Goal: Task Accomplishment & Management: Manage account settings

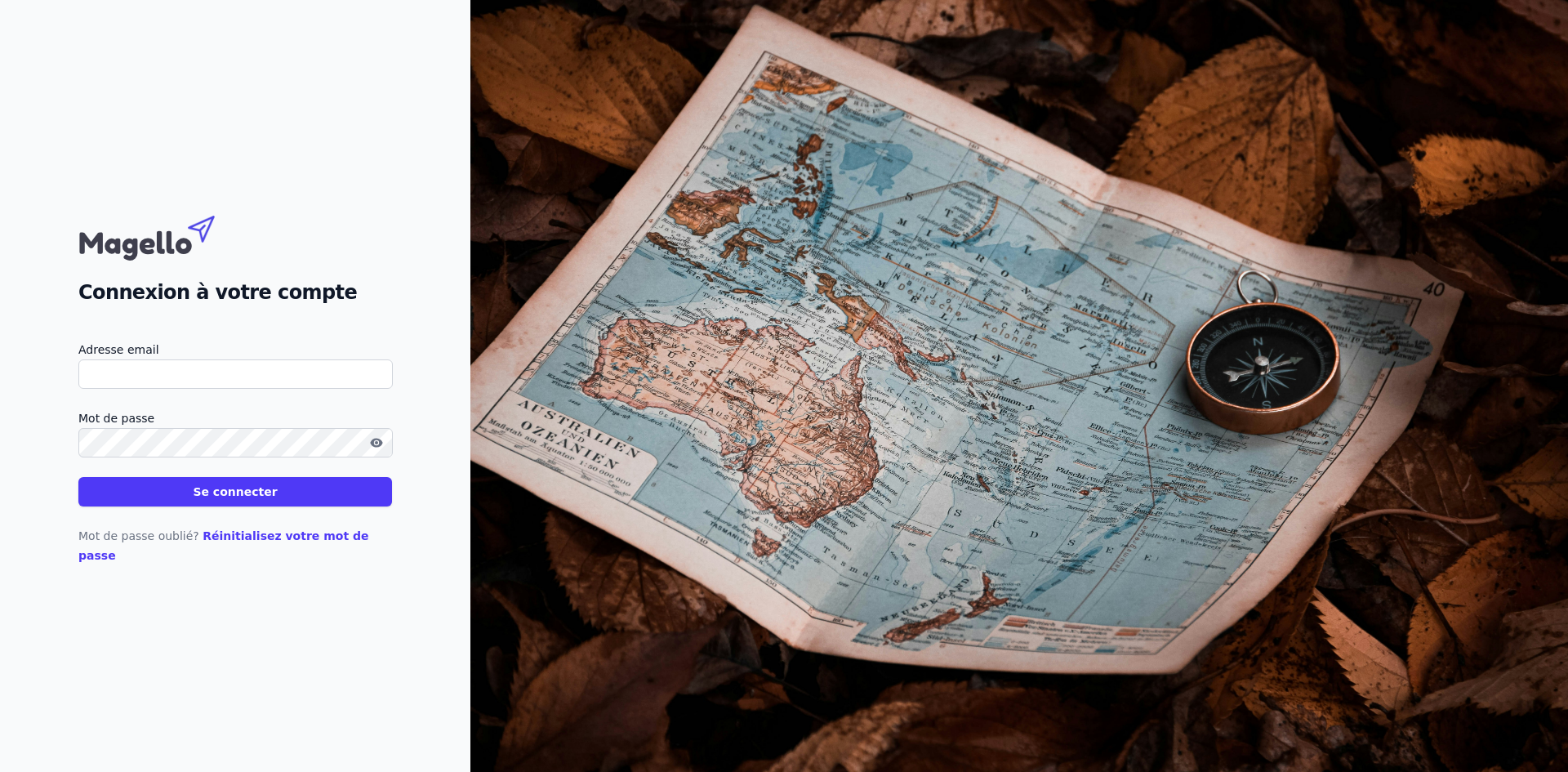
type input "[EMAIL_ADDRESS][DOMAIN_NAME]"
click at [203, 375] on input "cinzia@fiduciaconsulting.be" at bounding box center [236, 374] width 315 height 30
click at [203, 382] on input "cinzia@fiduciaconsulting.be" at bounding box center [236, 374] width 315 height 30
click at [234, 415] on form "Adresse email cinzia@fiduciaconsulting.be Mot de passe Se connecter" at bounding box center [235, 423] width 314 height 167
click at [233, 499] on button "Se connecter" at bounding box center [235, 492] width 314 height 30
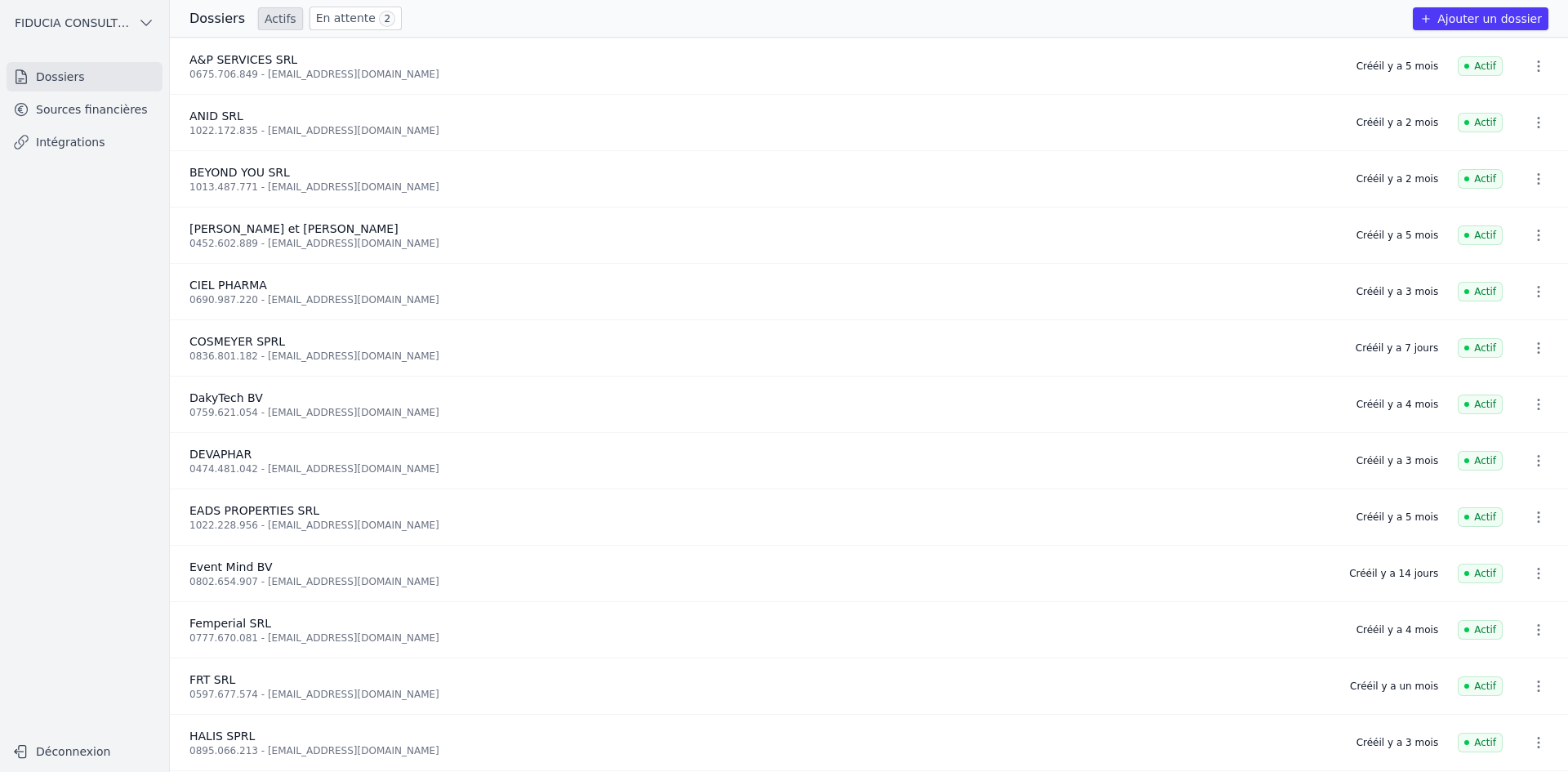
click at [96, 97] on link "Sources financières" at bounding box center [85, 110] width 156 height 30
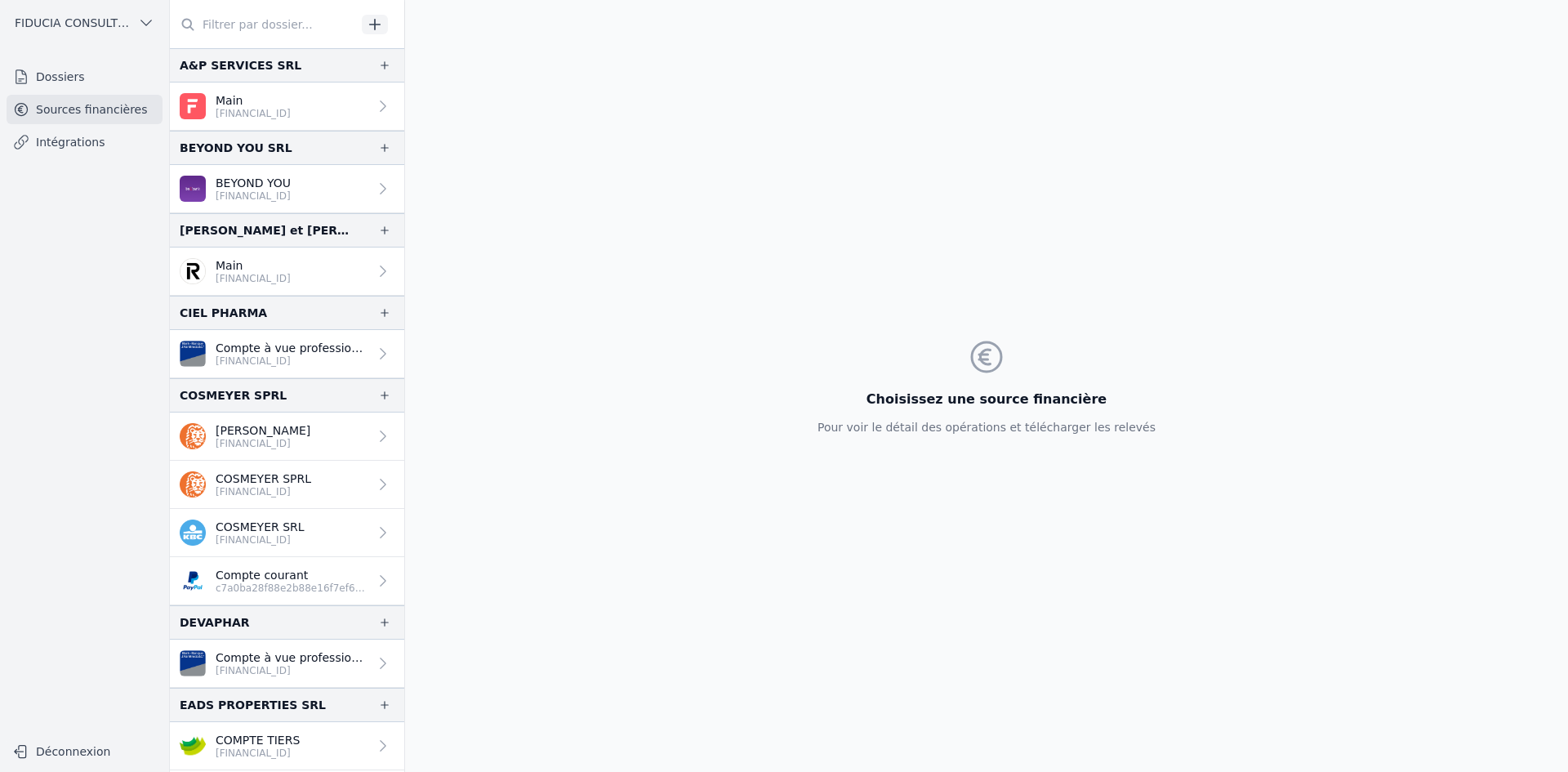
click at [276, 577] on p "Compte courant" at bounding box center [292, 576] width 153 height 17
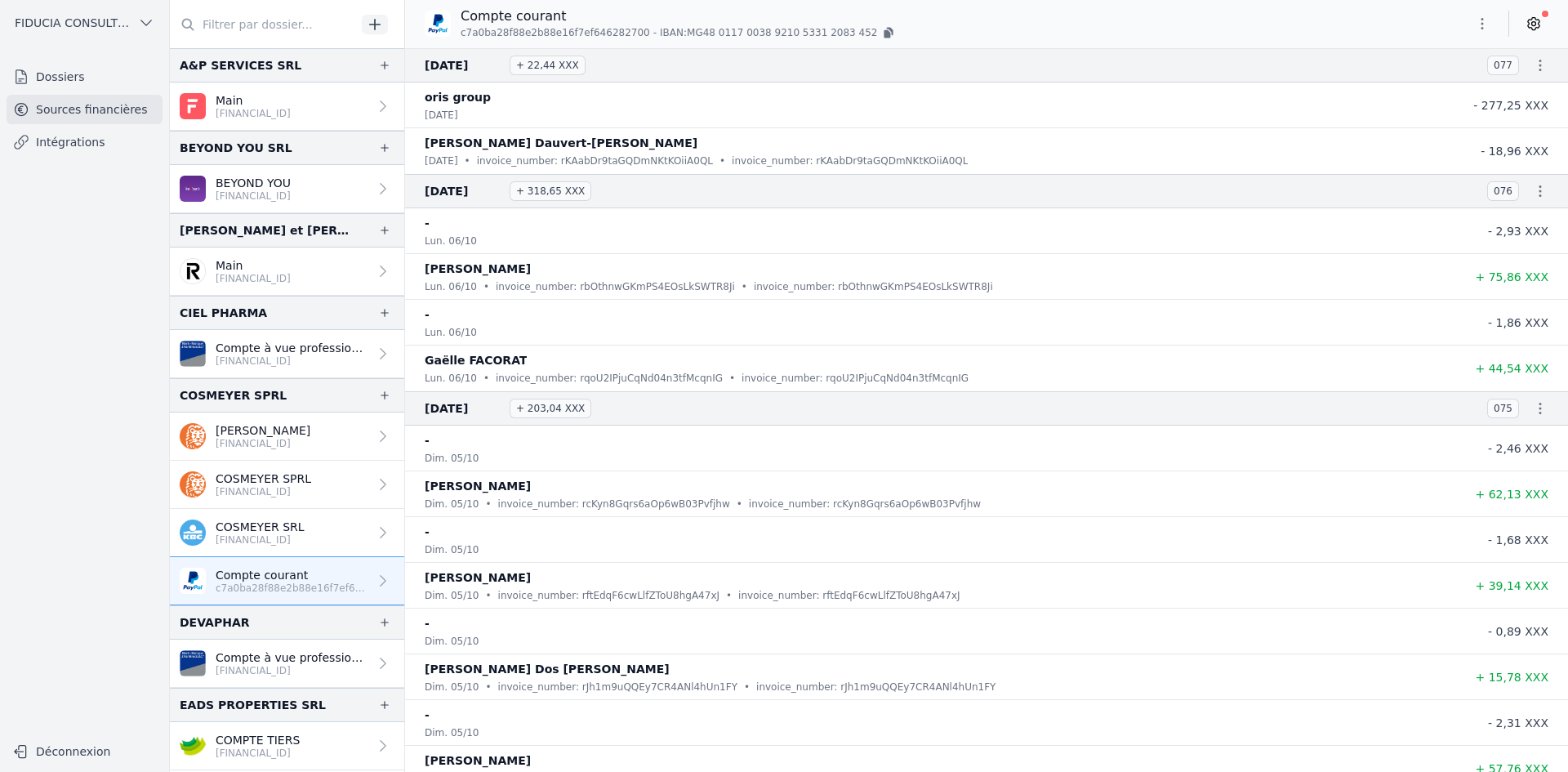
click at [374, 29] on icon "button" at bounding box center [375, 25] width 17 height 17
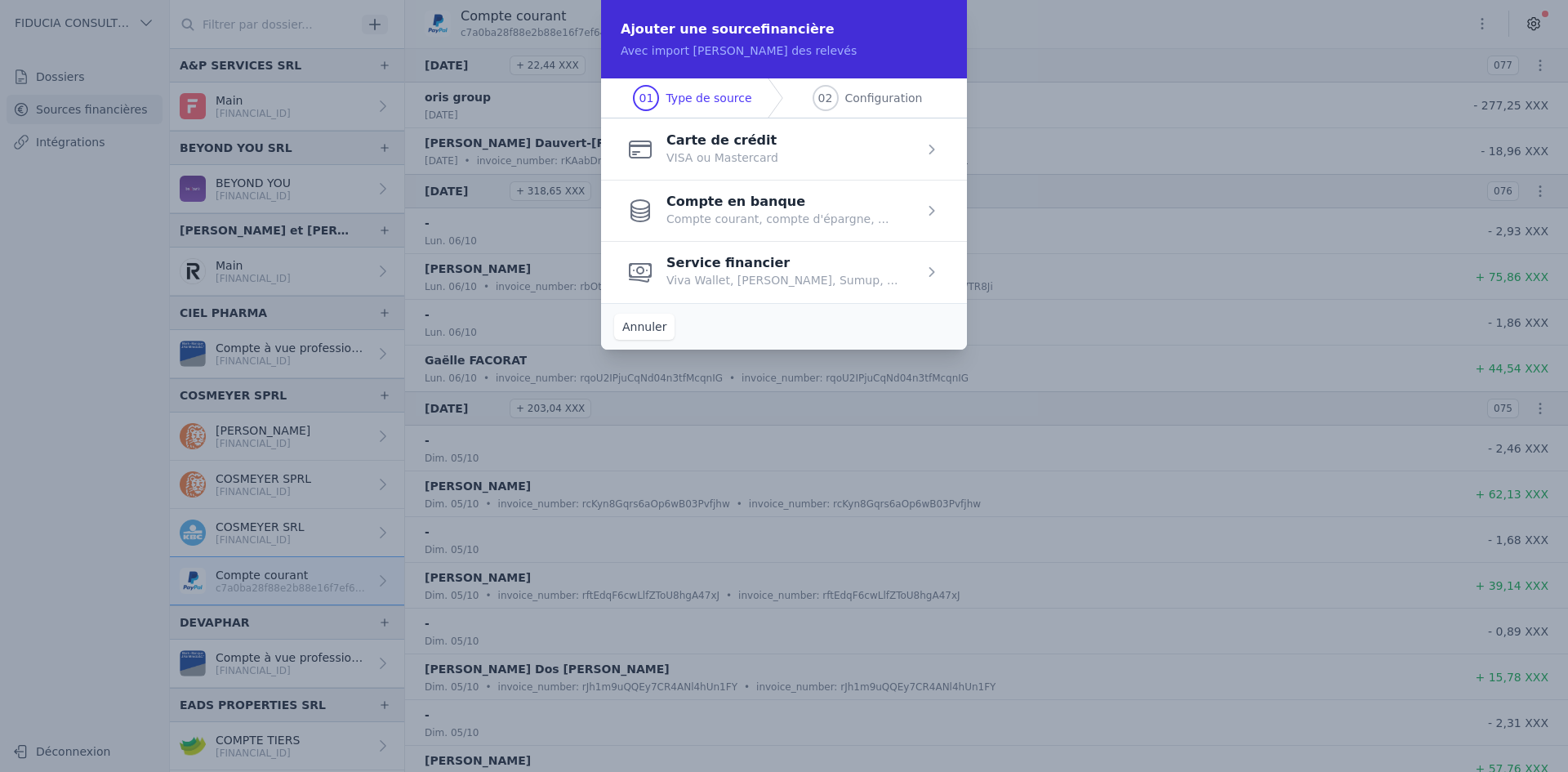
click at [758, 251] on span "button" at bounding box center [783, 272] width 366 height 61
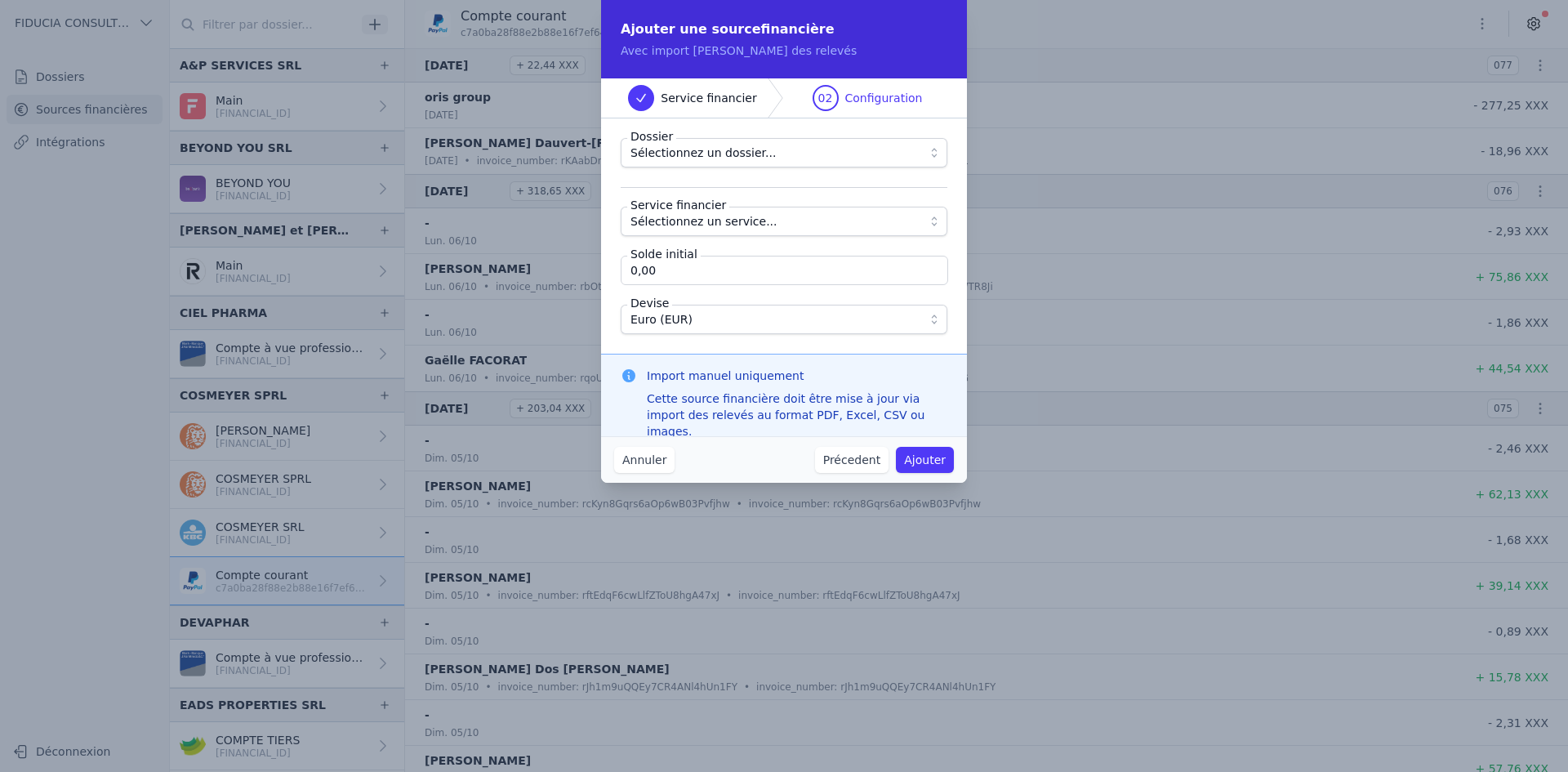
click at [824, 276] on input "0,00" at bounding box center [785, 271] width 328 height 30
click at [633, 329] on button "Euro (EUR)" at bounding box center [784, 319] width 327 height 30
click at [926, 225] on button "Sélectionnez un service..." at bounding box center [784, 222] width 327 height 30
click at [912, 156] on span "Sélectionnez un dossier..." at bounding box center [772, 152] width 284 height 20
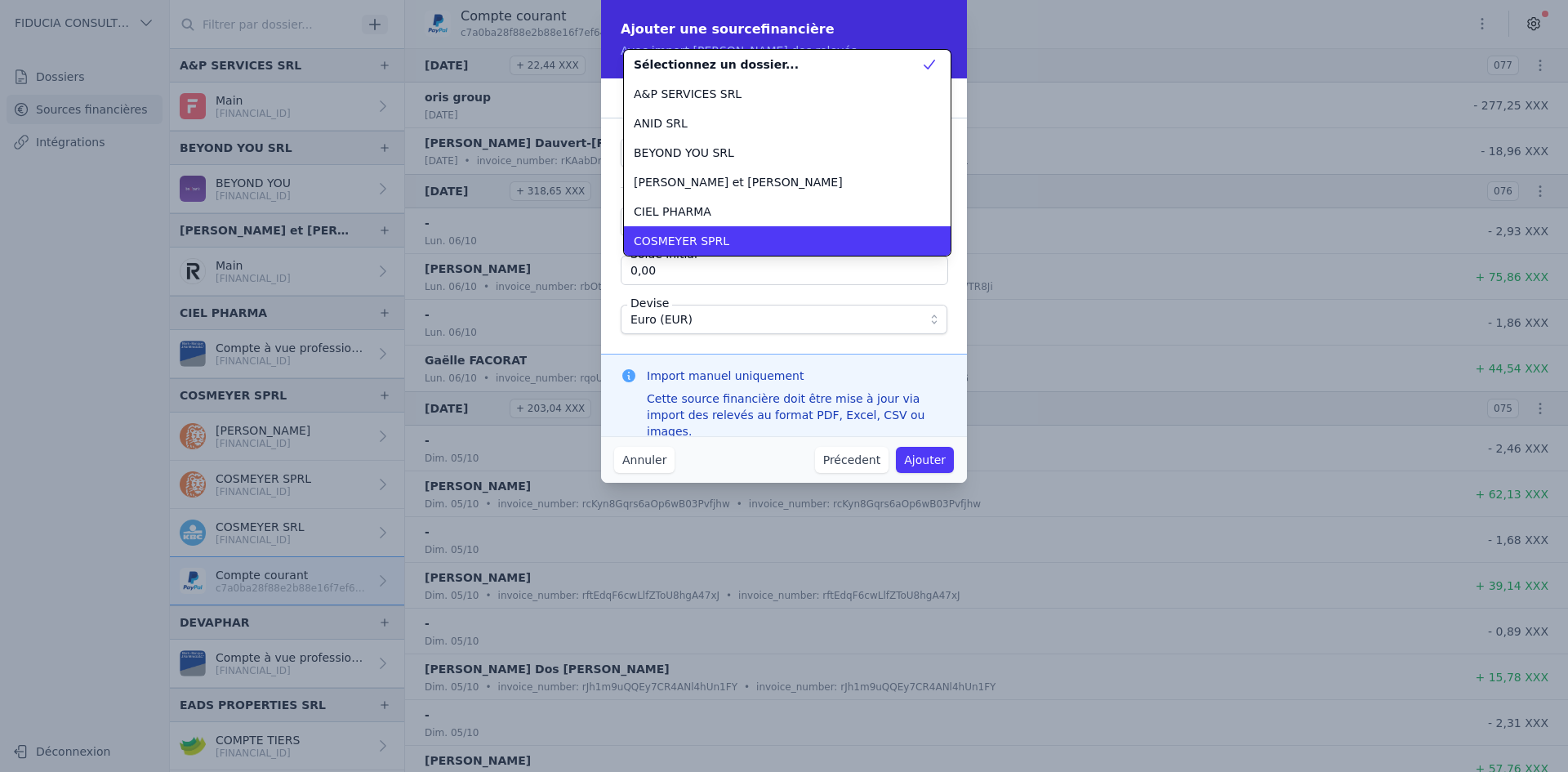
click at [747, 227] on li "COSMEYER SPRL" at bounding box center [787, 241] width 327 height 30
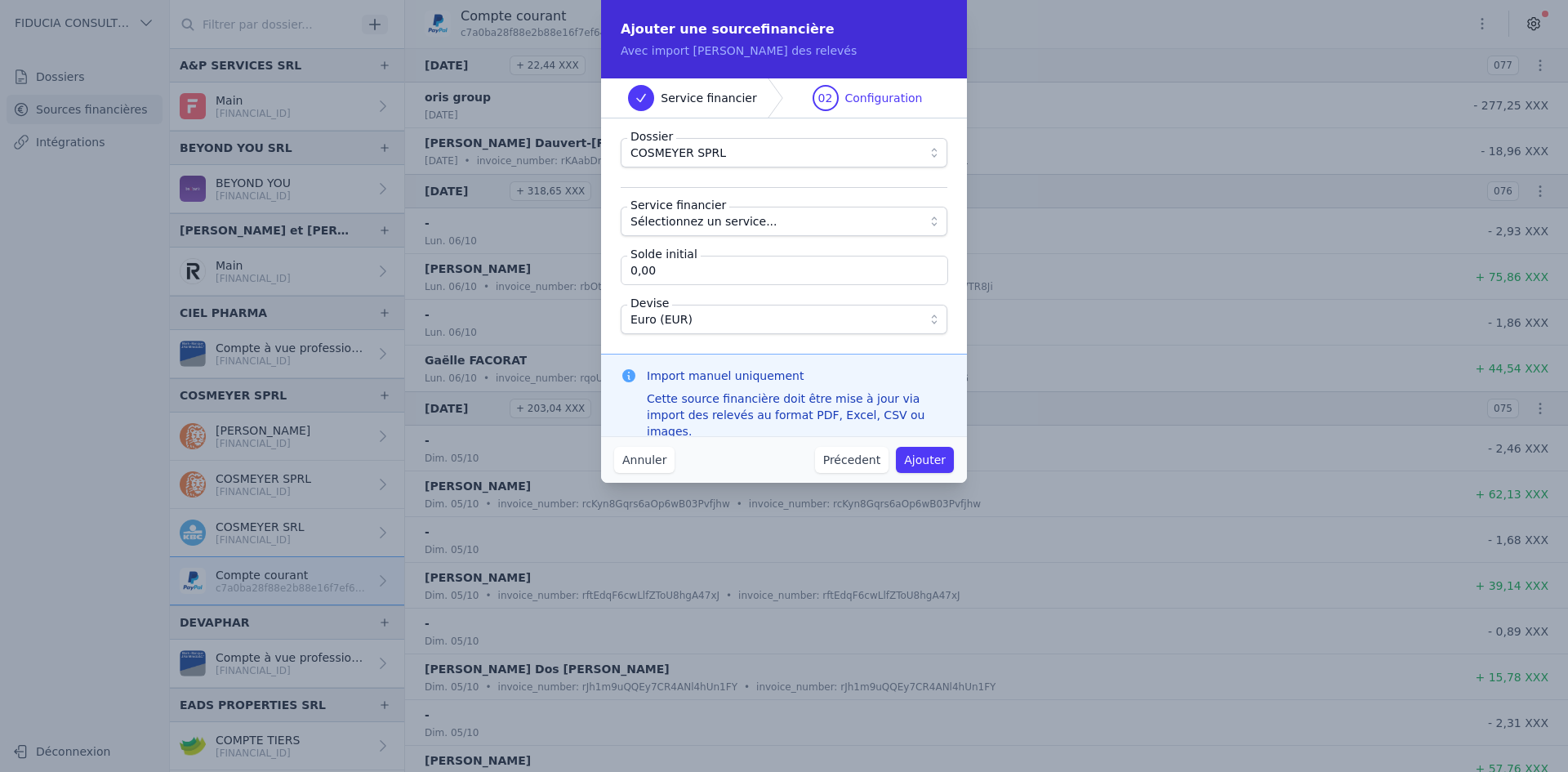
click at [766, 211] on span "Sélectionnez un service..." at bounding box center [772, 221] width 284 height 20
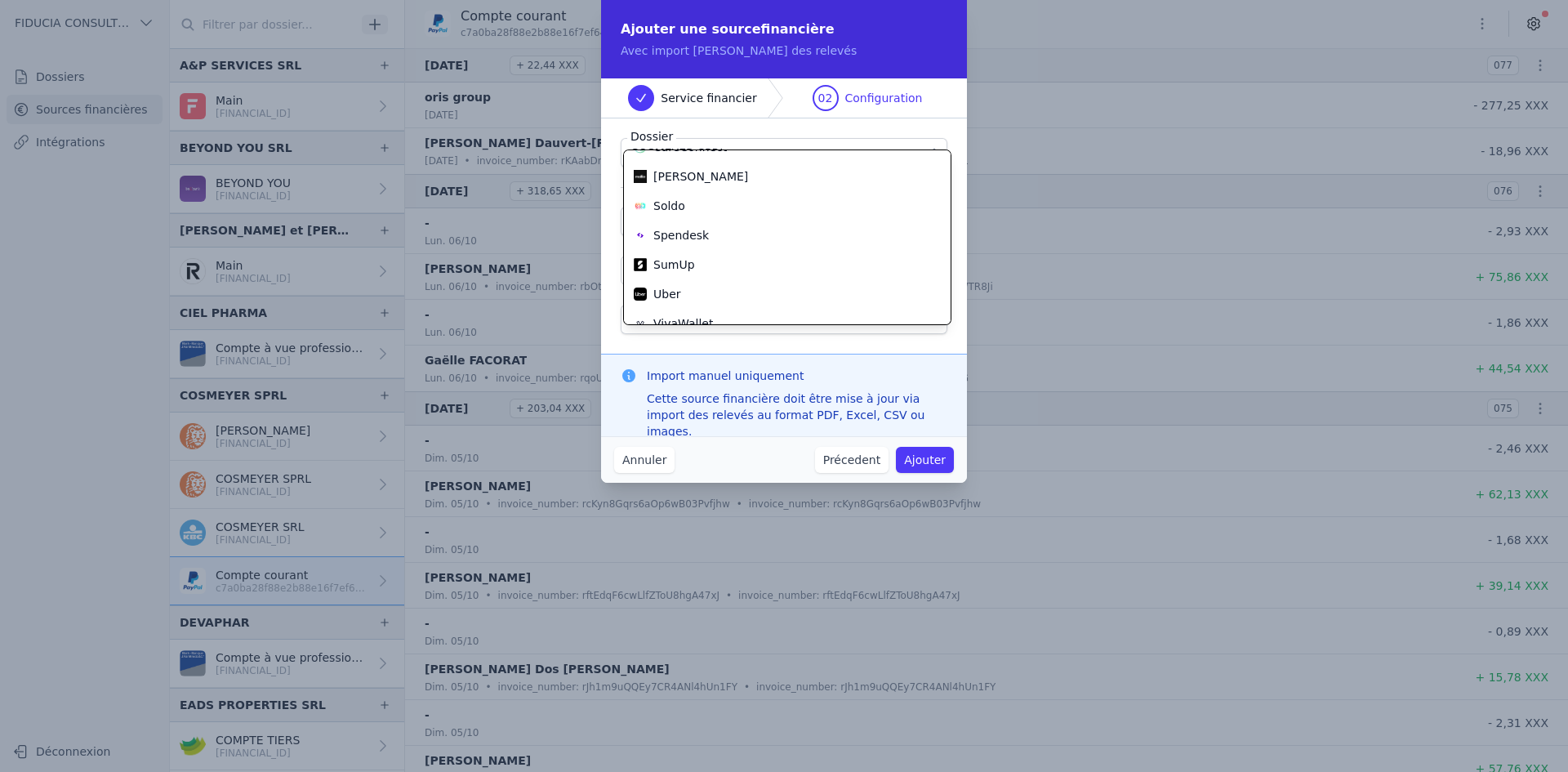
scroll to position [88, 0]
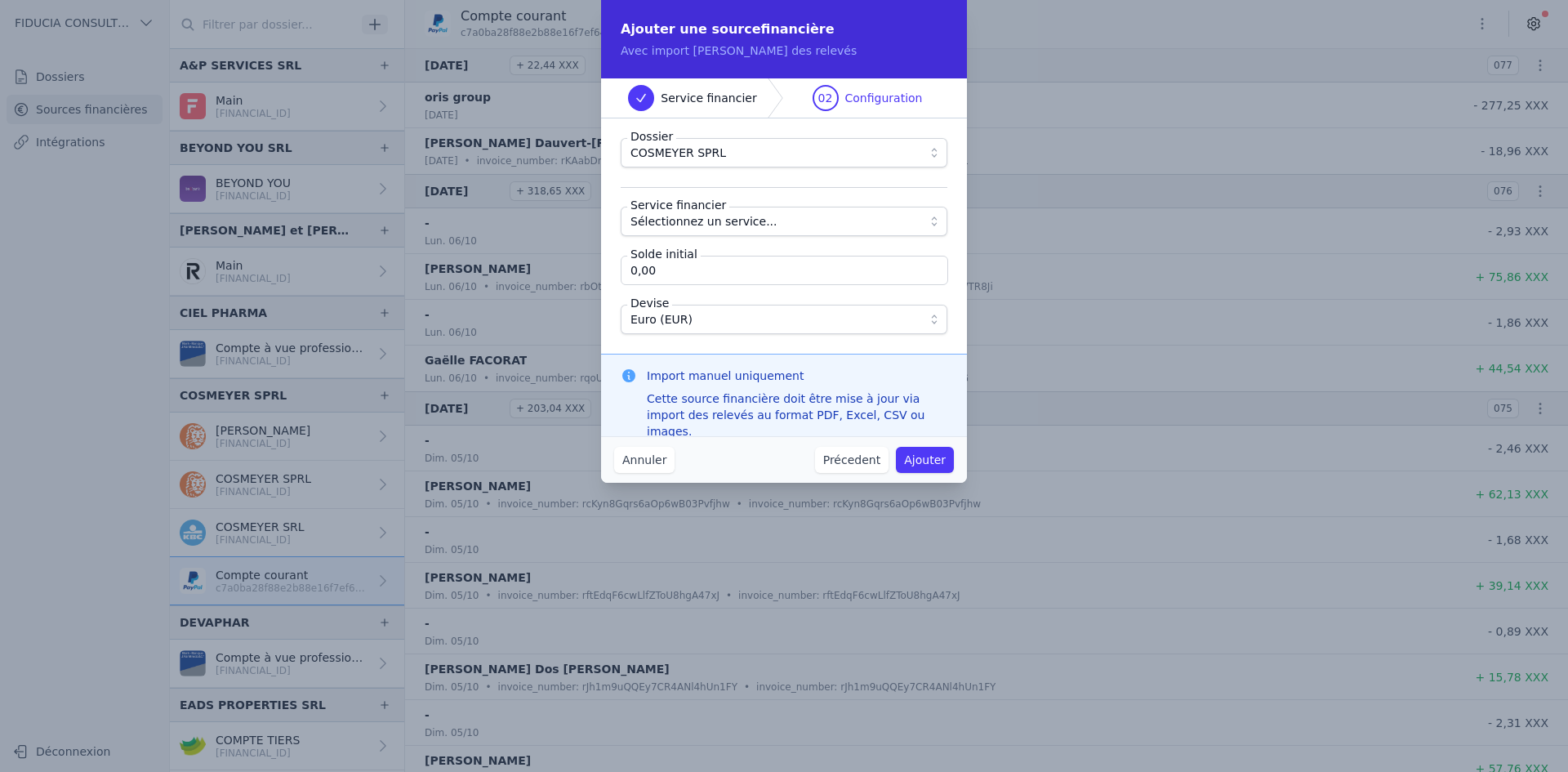
click at [636, 457] on button "Annuler" at bounding box center [644, 460] width 61 height 26
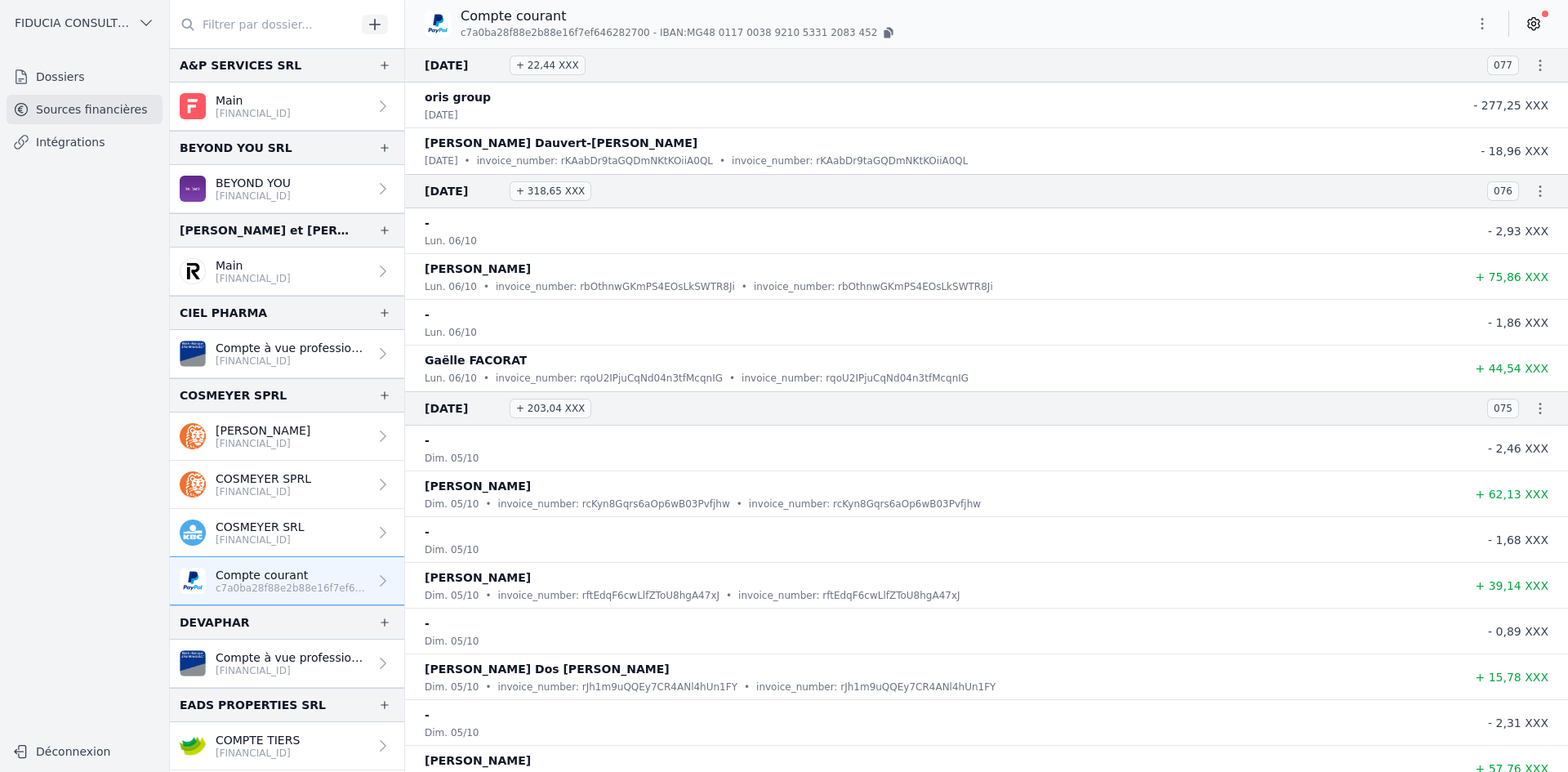
click at [636, 457] on div "dim. 05/10" at bounding box center [938, 458] width 1026 height 17
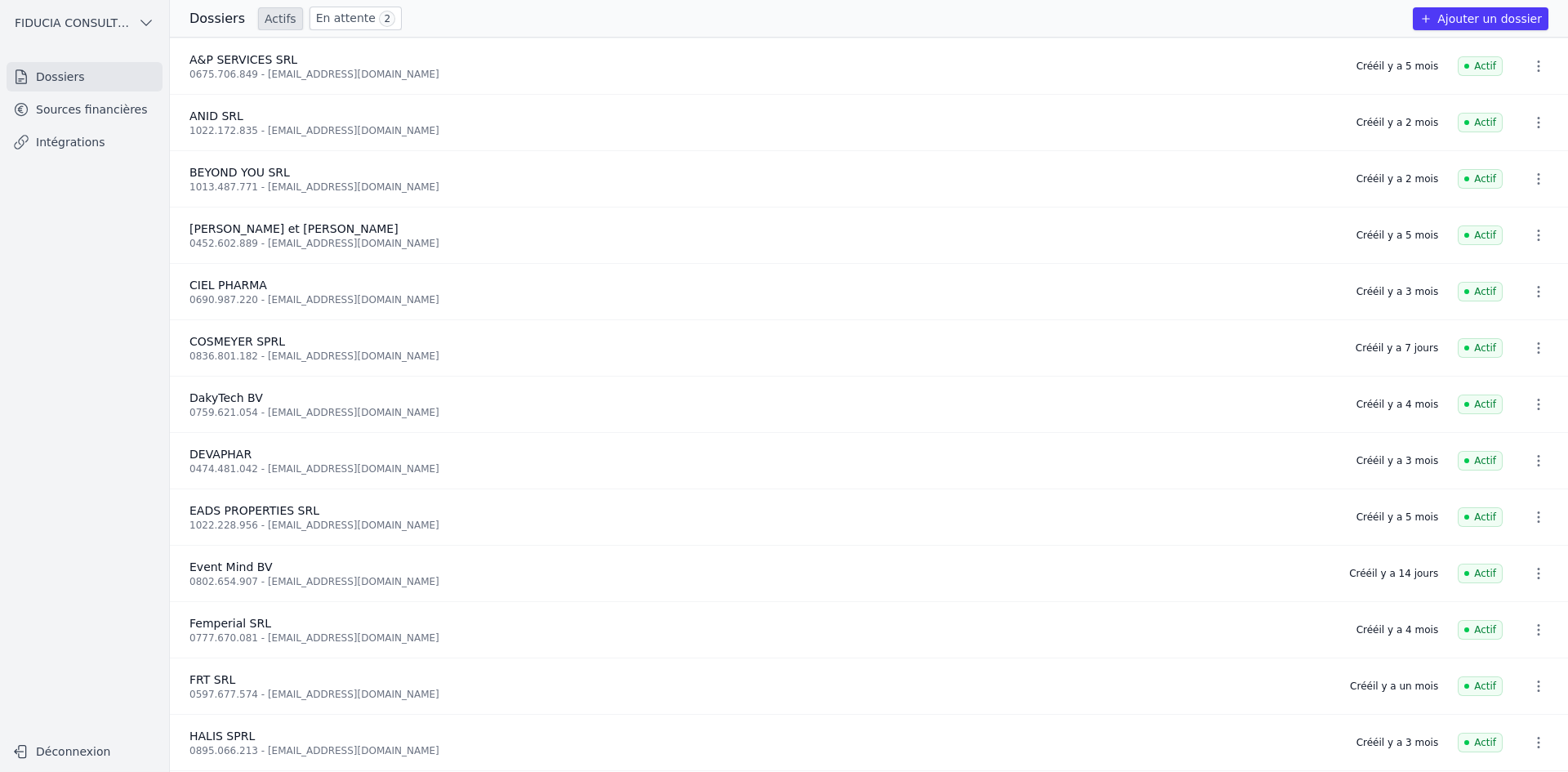
click at [112, 122] on link "Sources financières" at bounding box center [85, 110] width 156 height 30
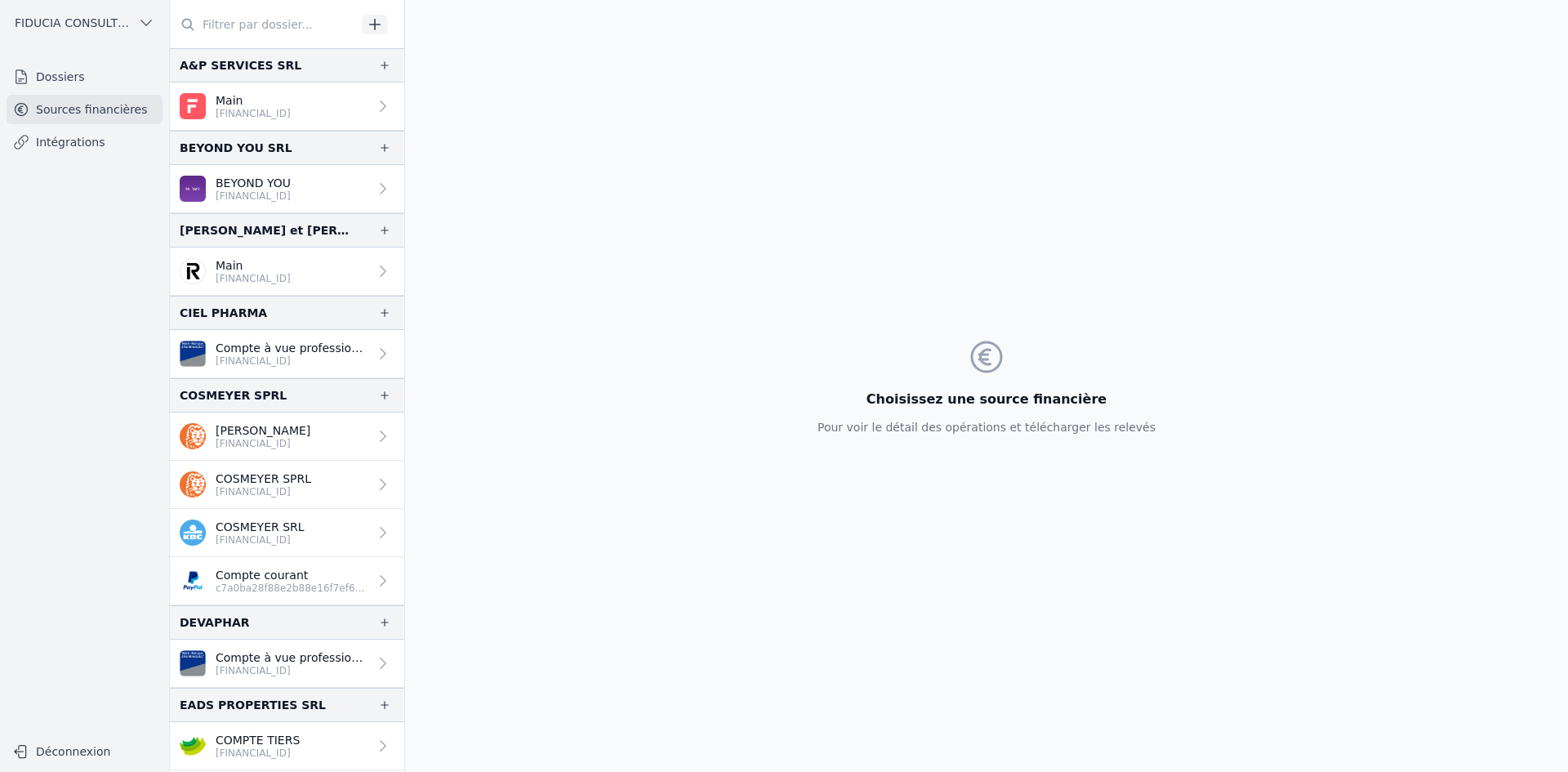
click at [291, 23] on input "text" at bounding box center [263, 25] width 186 height 30
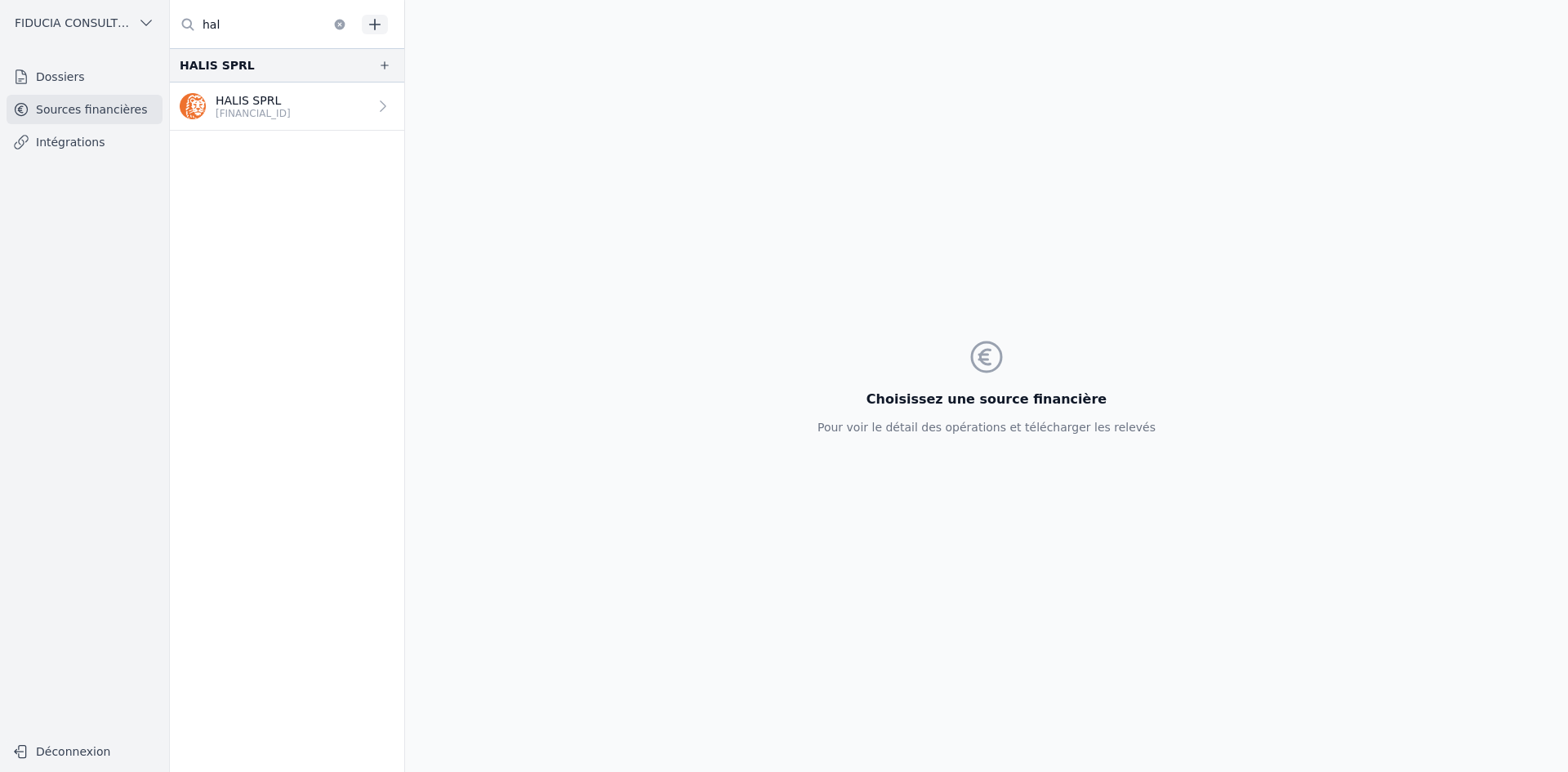
type input "hal"
click at [268, 98] on p "HALIS SPRL" at bounding box center [253, 101] width 75 height 17
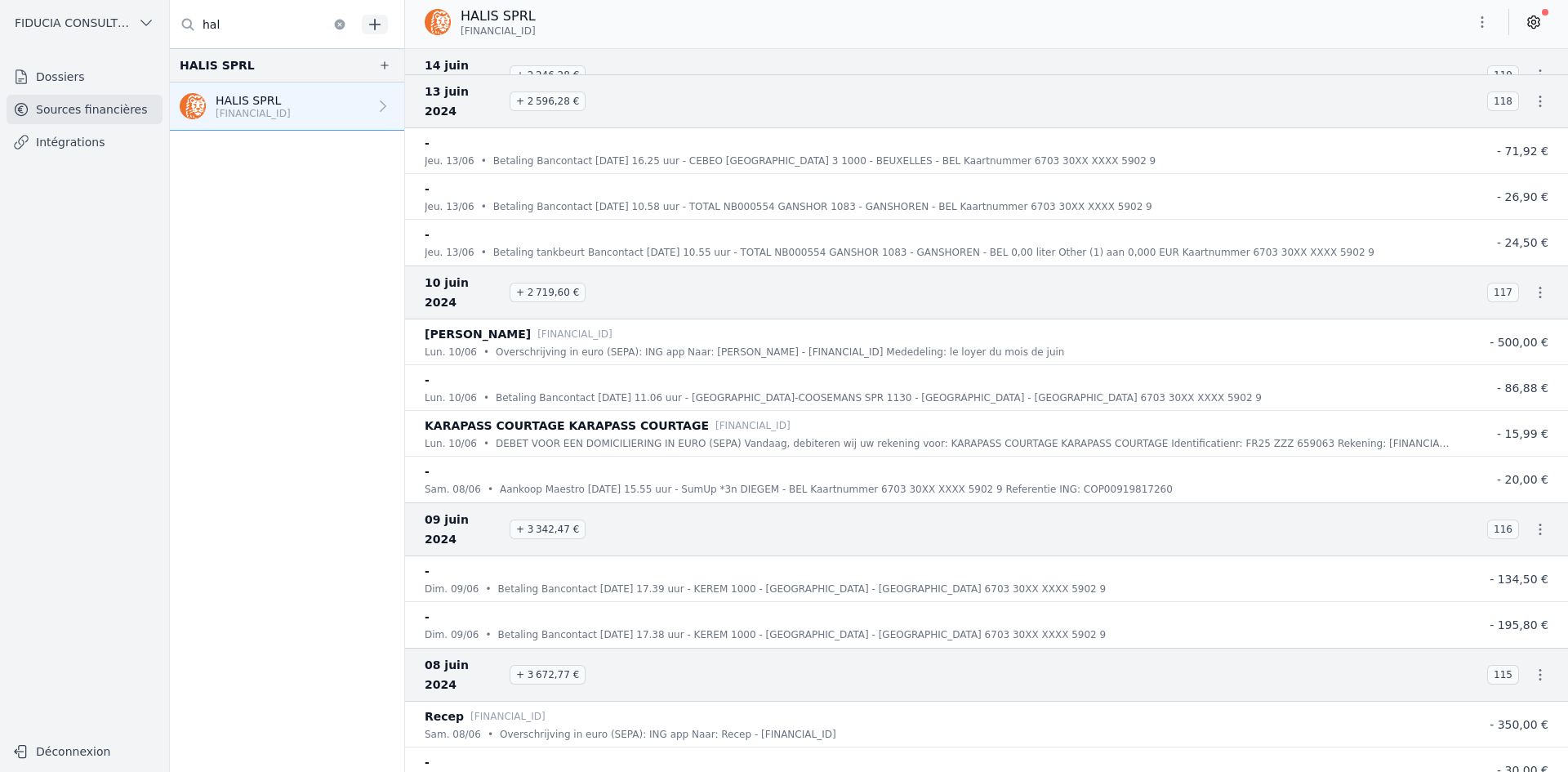
scroll to position [52162, 0]
click at [1016, 606] on div "-" at bounding box center [938, 616] width 1026 height 20
